Goal: Find specific page/section: Find specific page/section

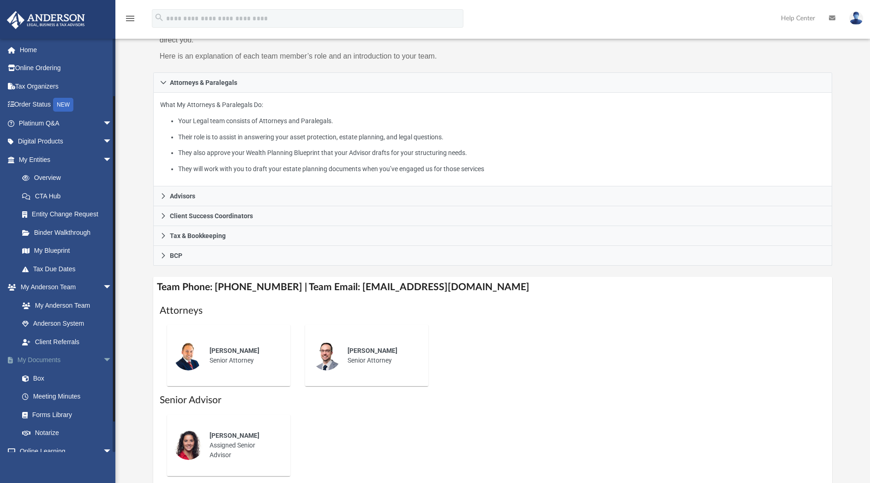
scroll to position [66, 0]
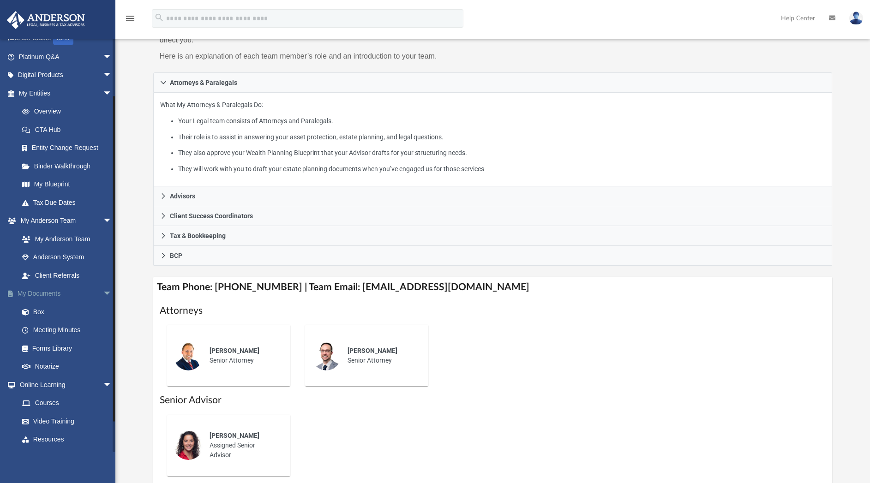
click at [103, 290] on span "arrow_drop_down" at bounding box center [112, 294] width 18 height 19
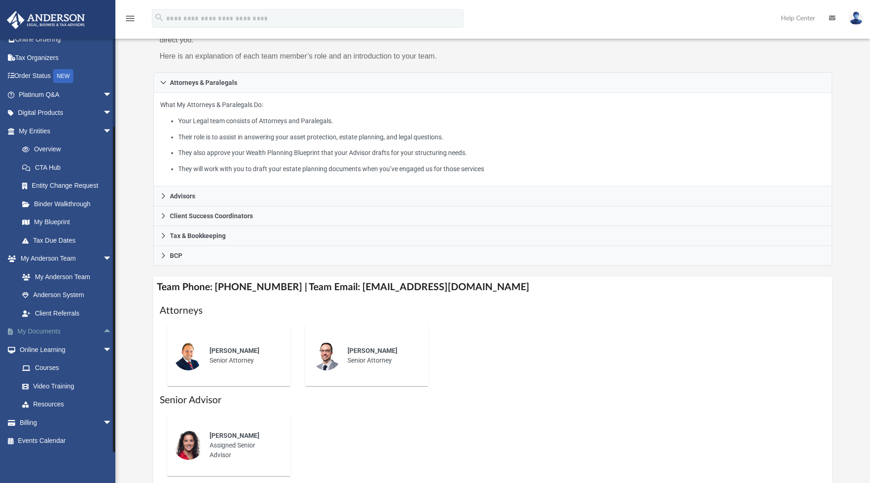
scroll to position [29, 0]
click at [103, 349] on span "arrow_drop_down" at bounding box center [112, 349] width 18 height 19
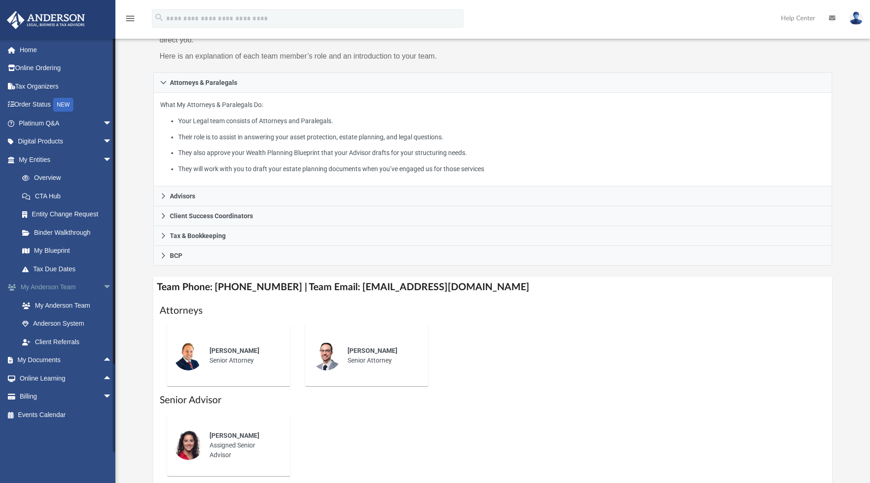
click at [103, 285] on span "arrow_drop_down" at bounding box center [112, 287] width 18 height 19
click at [84, 214] on link "Entity Change Request" at bounding box center [69, 214] width 113 height 18
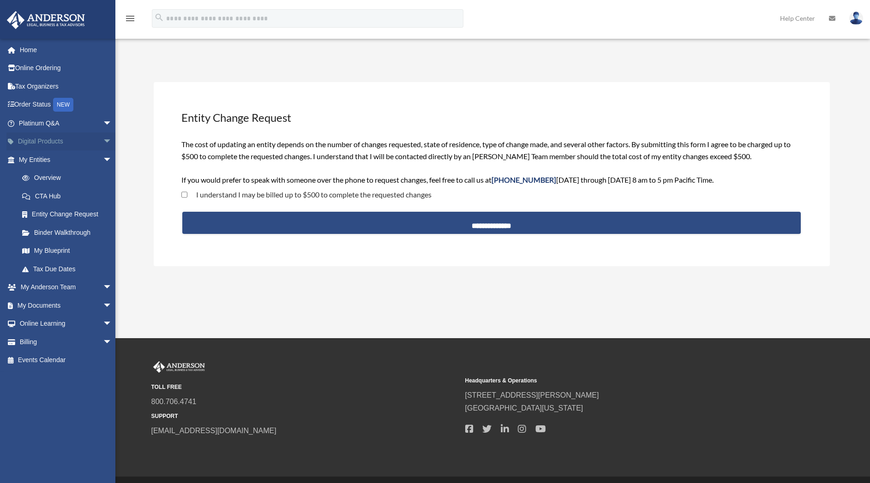
click at [103, 143] on span "arrow_drop_down" at bounding box center [112, 141] width 18 height 19
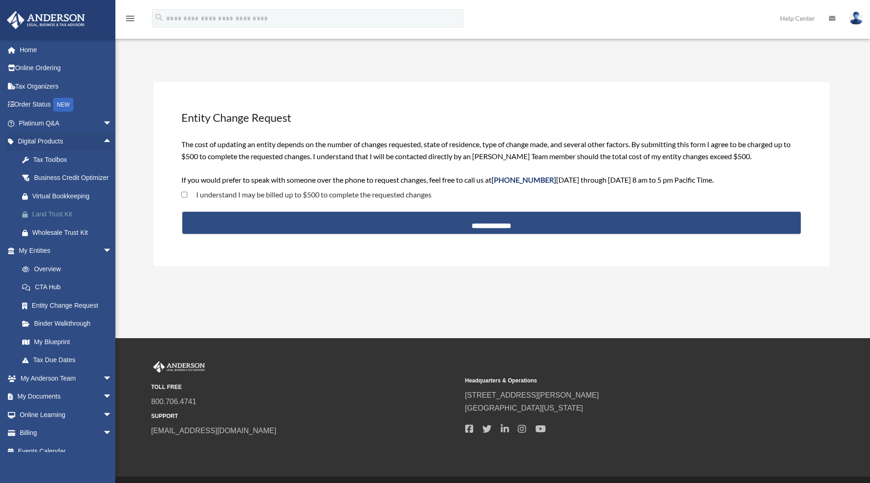
click at [70, 220] on div "Land Trust Kit" at bounding box center [73, 215] width 82 height 12
click at [35, 105] on link "Order Status NEW" at bounding box center [65, 105] width 119 height 19
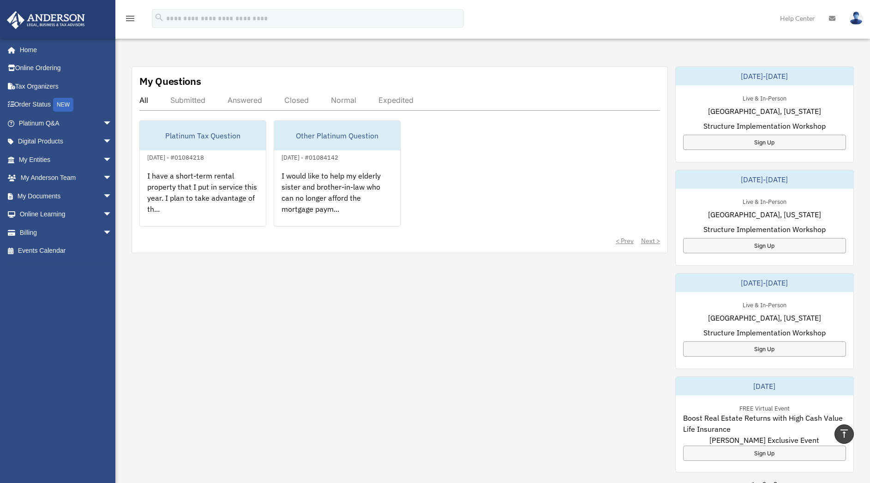
scroll to position [284, 0]
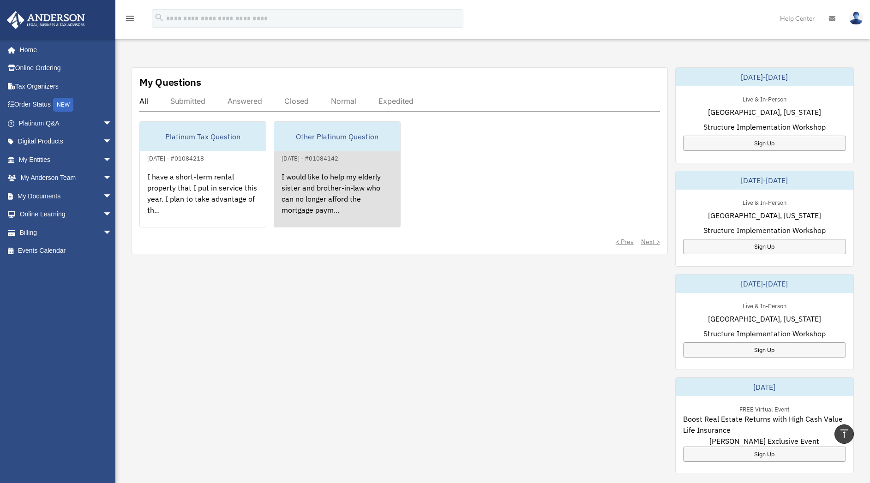
click at [317, 192] on div "I would like to help my elderly sister and brother-in-law who can no longer aff…" at bounding box center [337, 200] width 126 height 72
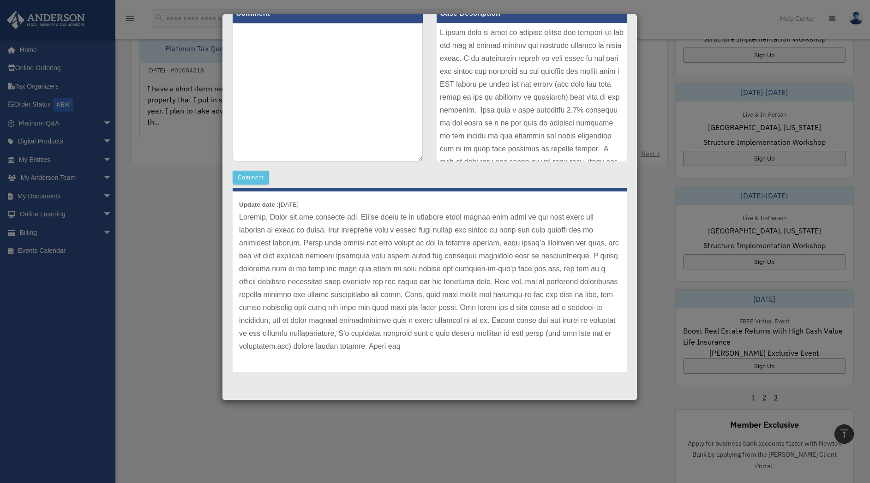
scroll to position [0, 0]
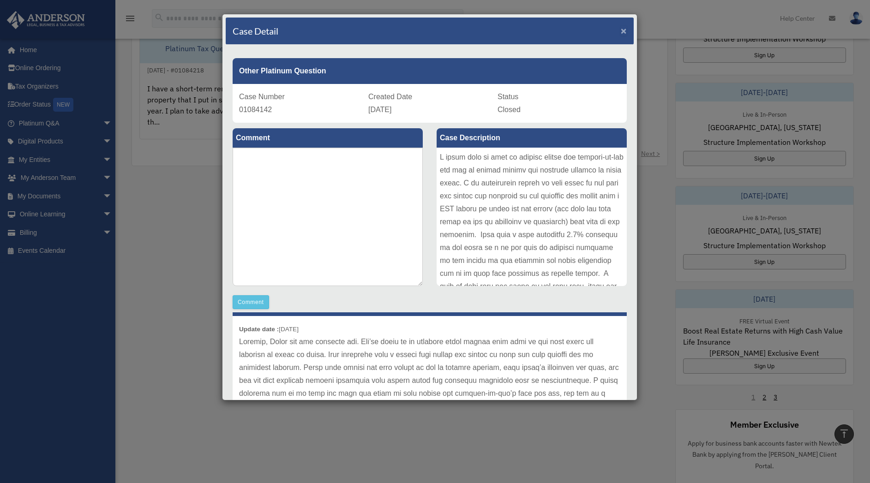
click at [621, 29] on span "×" at bounding box center [624, 30] width 6 height 11
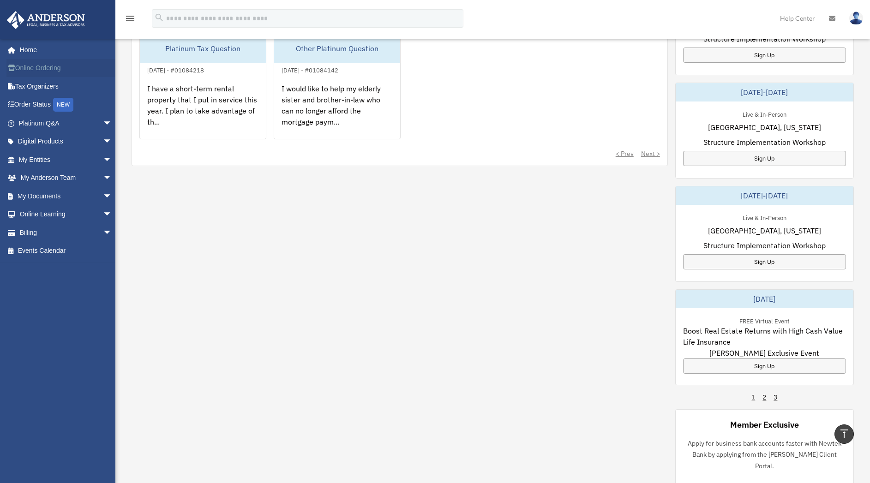
click at [45, 68] on link "Online Ordering" at bounding box center [65, 68] width 119 height 18
